Goal: Information Seeking & Learning: Find contact information

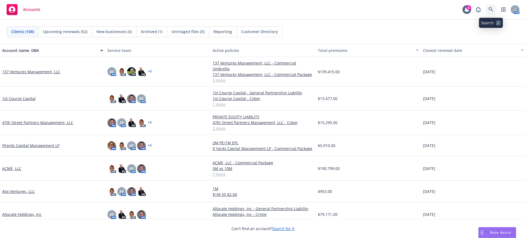
click at [489, 7] on icon at bounding box center [490, 9] width 5 height 5
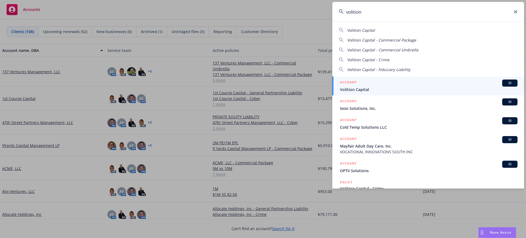
type input "volition"
click at [386, 81] on div "ACCOUNT BI" at bounding box center [428, 83] width 177 height 7
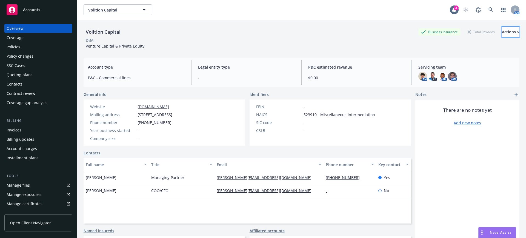
click at [502, 33] on button "Actions" at bounding box center [511, 32] width 18 height 11
click at [349, 52] on div "Volition Capital Business Insurance Total Rewards Actions Actions Edit account …" at bounding box center [302, 36] width 436 height 33
click at [434, 68] on span "Servicing team" at bounding box center [466, 67] width 97 height 6
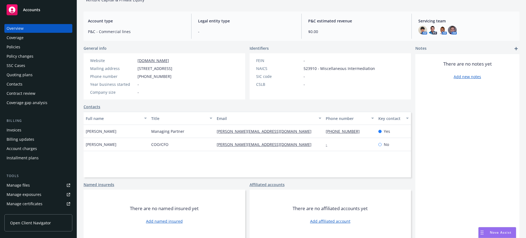
scroll to position [48, 0]
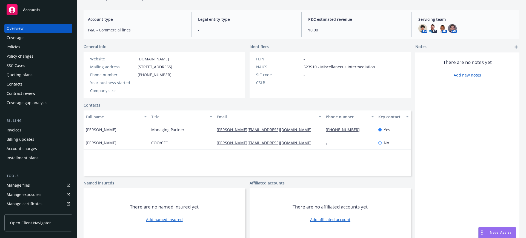
click at [88, 105] on link "Contacts" at bounding box center [92, 105] width 17 height 6
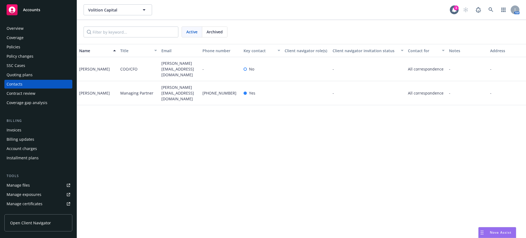
click at [13, 29] on div "Overview" at bounding box center [15, 28] width 17 height 9
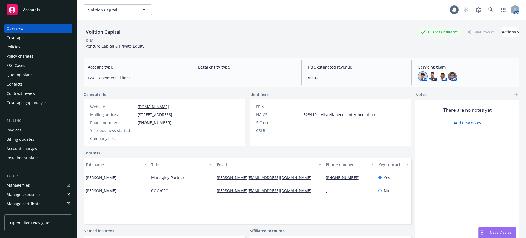
click at [421, 76] on img at bounding box center [422, 76] width 9 height 9
click at [416, 90] on icon "close" at bounding box center [415, 90] width 3 height 3
click at [488, 10] on icon at bounding box center [490, 9] width 5 height 5
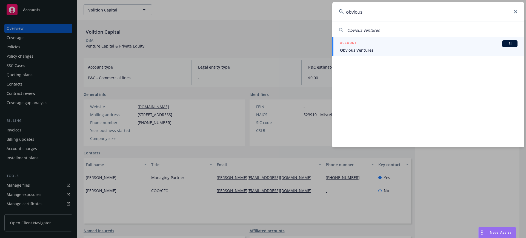
type input "obvious"
click at [371, 44] on div "ACCOUNT BI" at bounding box center [428, 43] width 177 height 7
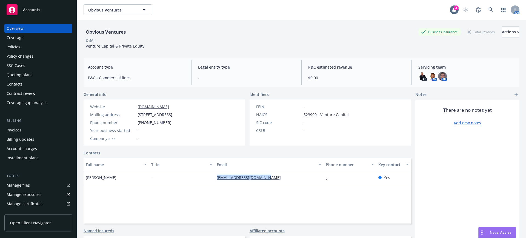
drag, startPoint x: 271, startPoint y: 179, endPoint x: 213, endPoint y: 185, distance: 58.1
click at [213, 185] on div "Full name Title Email Phone number Key contact [PERSON_NAME] - [EMAIL_ADDRESS][…" at bounding box center [247, 191] width 327 height 66
copy link "[EMAIL_ADDRESS][DOMAIN_NAME]"
drag, startPoint x: 111, startPoint y: 178, endPoint x: 95, endPoint y: 181, distance: 16.8
click at [95, 181] on div "[PERSON_NAME]" at bounding box center [116, 177] width 65 height 13
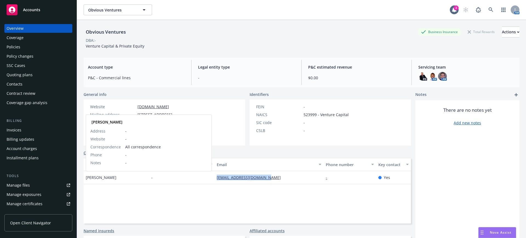
copy span "[PERSON_NAME]"
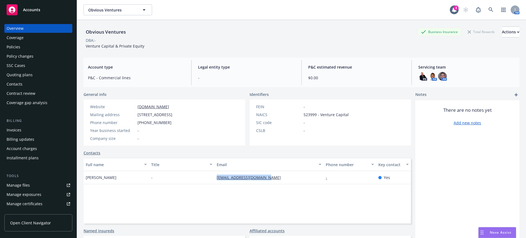
drag, startPoint x: 175, startPoint y: 116, endPoint x: 138, endPoint y: 118, distance: 37.3
click at [138, 118] on div "Website [DOMAIN_NAME] Mailing address [STREET_ADDRESS] Phone number [PHONE_NUMB…" at bounding box center [131, 123] width 87 height 38
copy span "[STREET_ADDRESS]"
drag, startPoint x: 168, startPoint y: 124, endPoint x: 137, endPoint y: 126, distance: 30.7
click at [137, 126] on div "Website [DOMAIN_NAME] Mailing address [STREET_ADDRESS] Phone number [PHONE_NUMB…" at bounding box center [131, 123] width 87 height 38
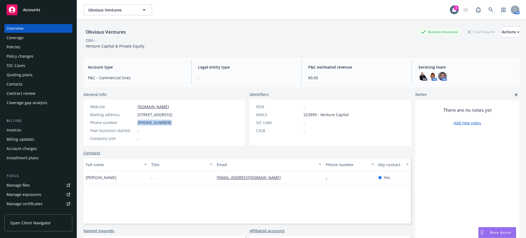
copy span "[PHONE_NUMBER]"
click at [20, 48] on div "Policies" at bounding box center [39, 47] width 64 height 9
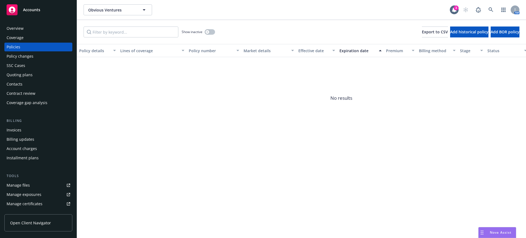
click at [204, 31] on div "Show inactive" at bounding box center [198, 32] width 33 height 11
click at [207, 31] on icon "button" at bounding box center [207, 32] width 2 height 2
click at [209, 31] on button "button" at bounding box center [210, 31] width 10 height 5
